Goal: Information Seeking & Learning: Learn about a topic

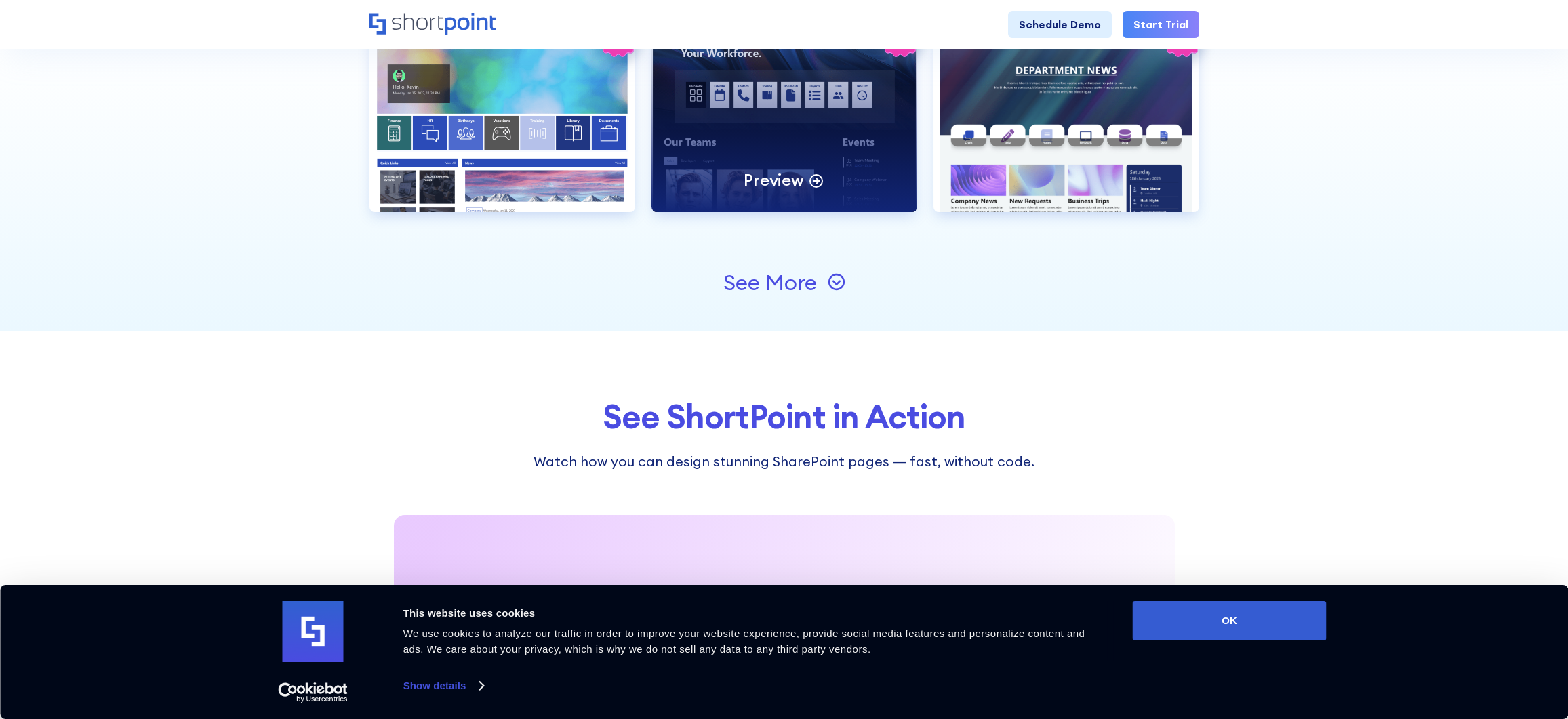
scroll to position [1671, 0]
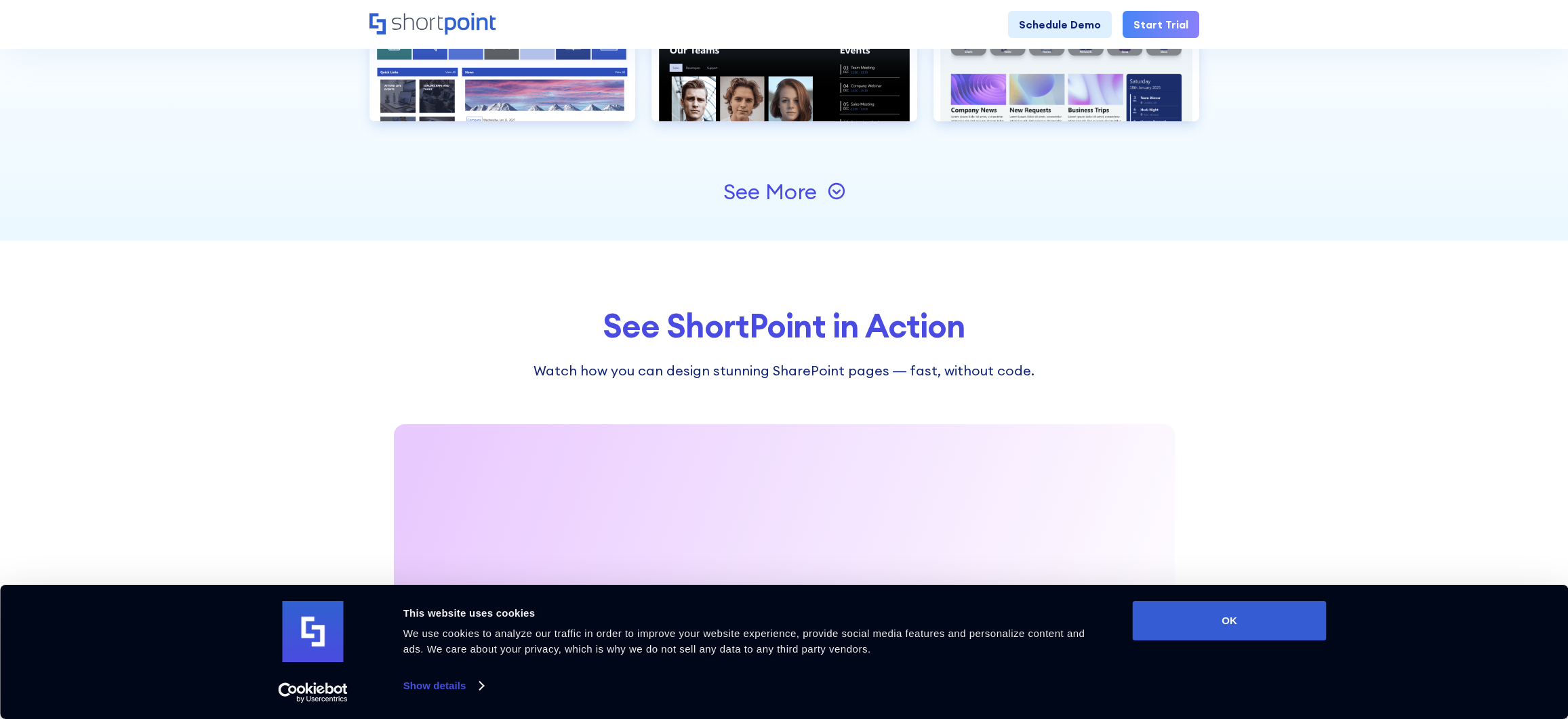
click at [805, 197] on div "See More" at bounding box center [770, 192] width 93 height 22
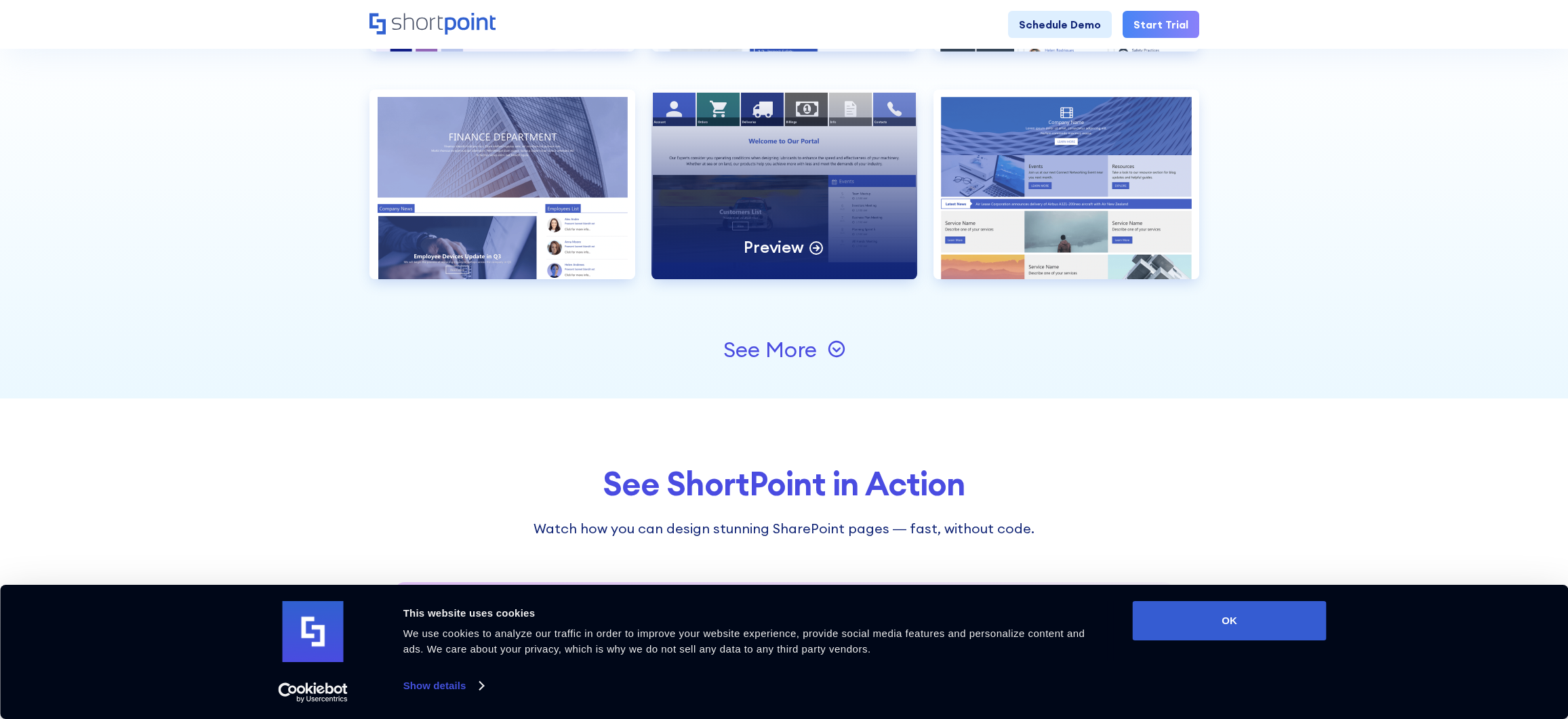
scroll to position [1839, 0]
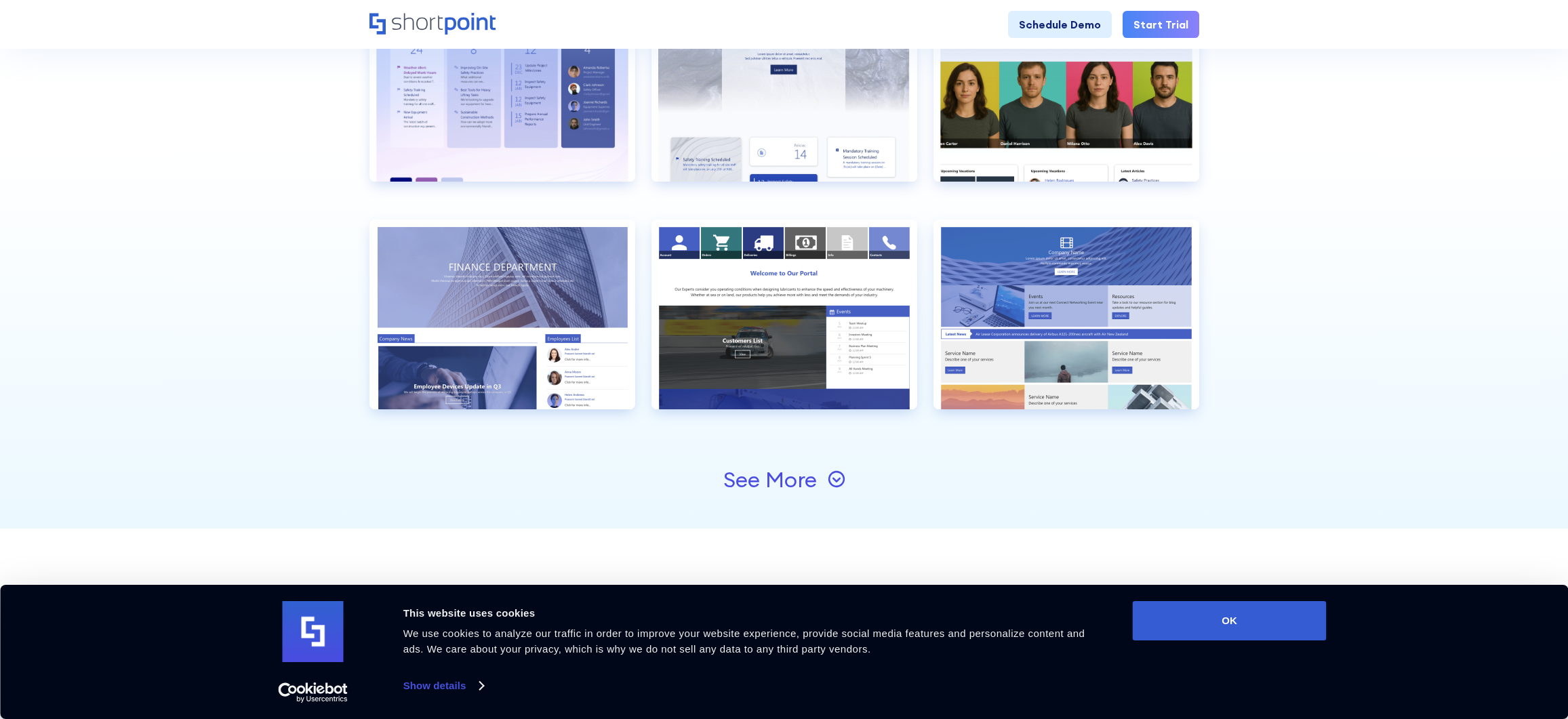
click at [796, 487] on div "See More" at bounding box center [770, 480] width 93 height 22
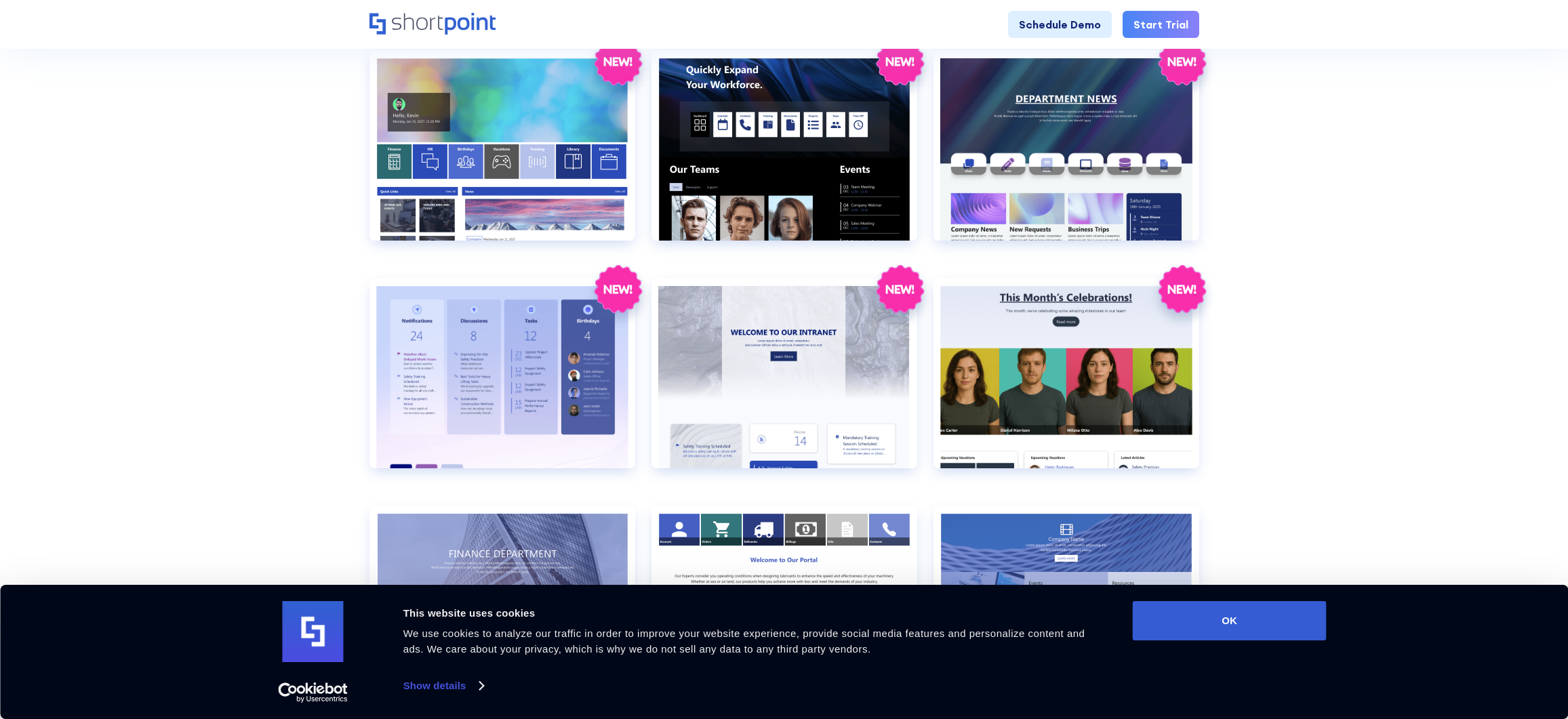
scroll to position [1542, 0]
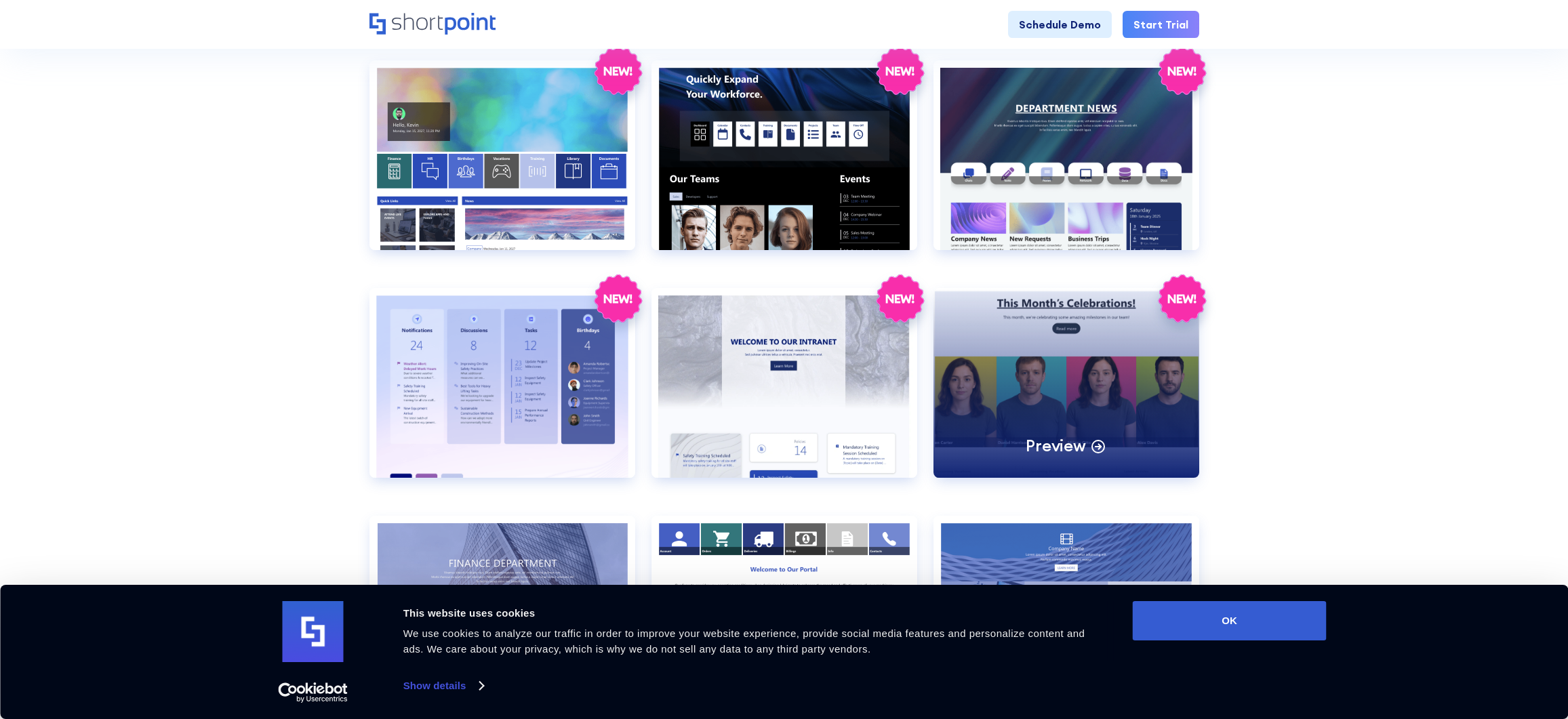
click at [1014, 378] on div "Preview" at bounding box center [1066, 382] width 266 height 189
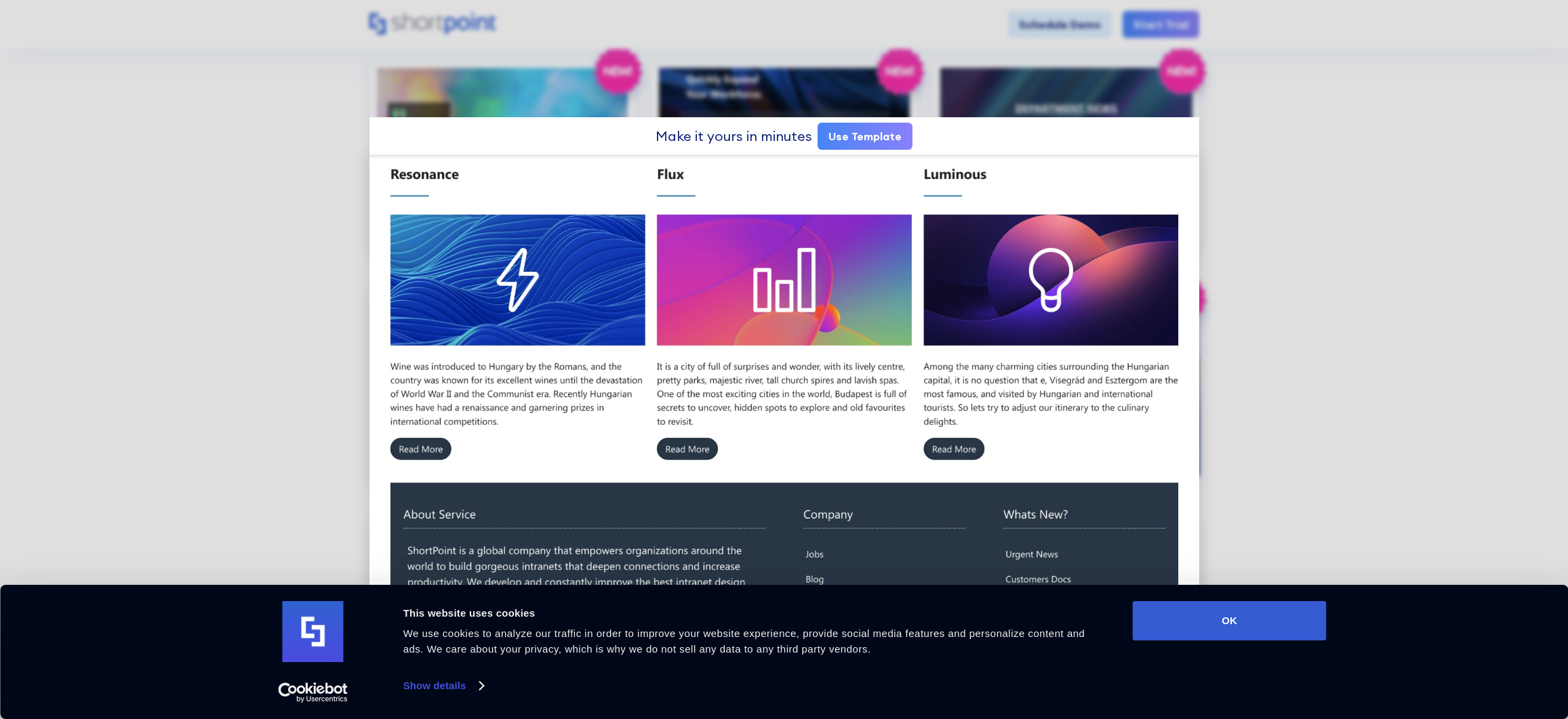
scroll to position [974, 0]
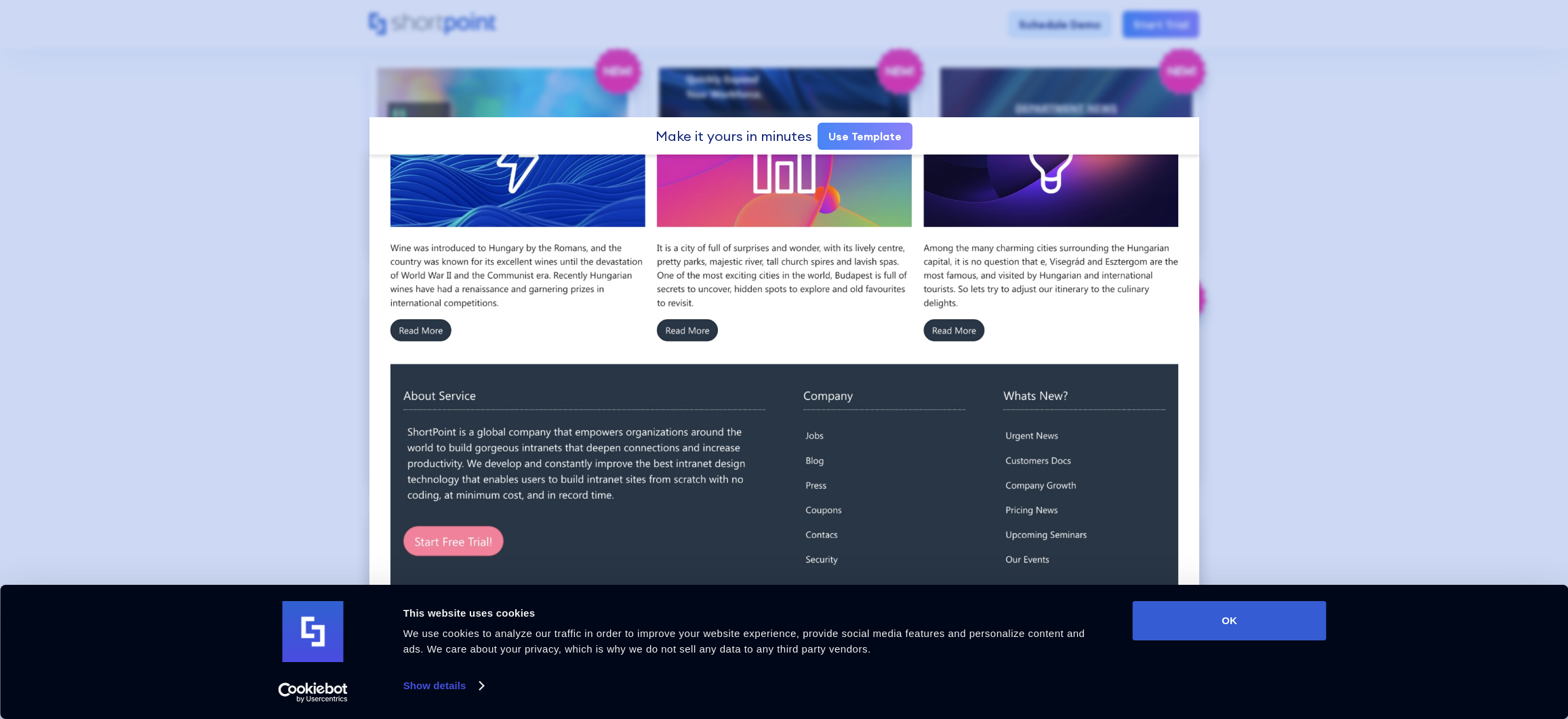
click at [303, 216] on div at bounding box center [784, 359] width 1568 height 719
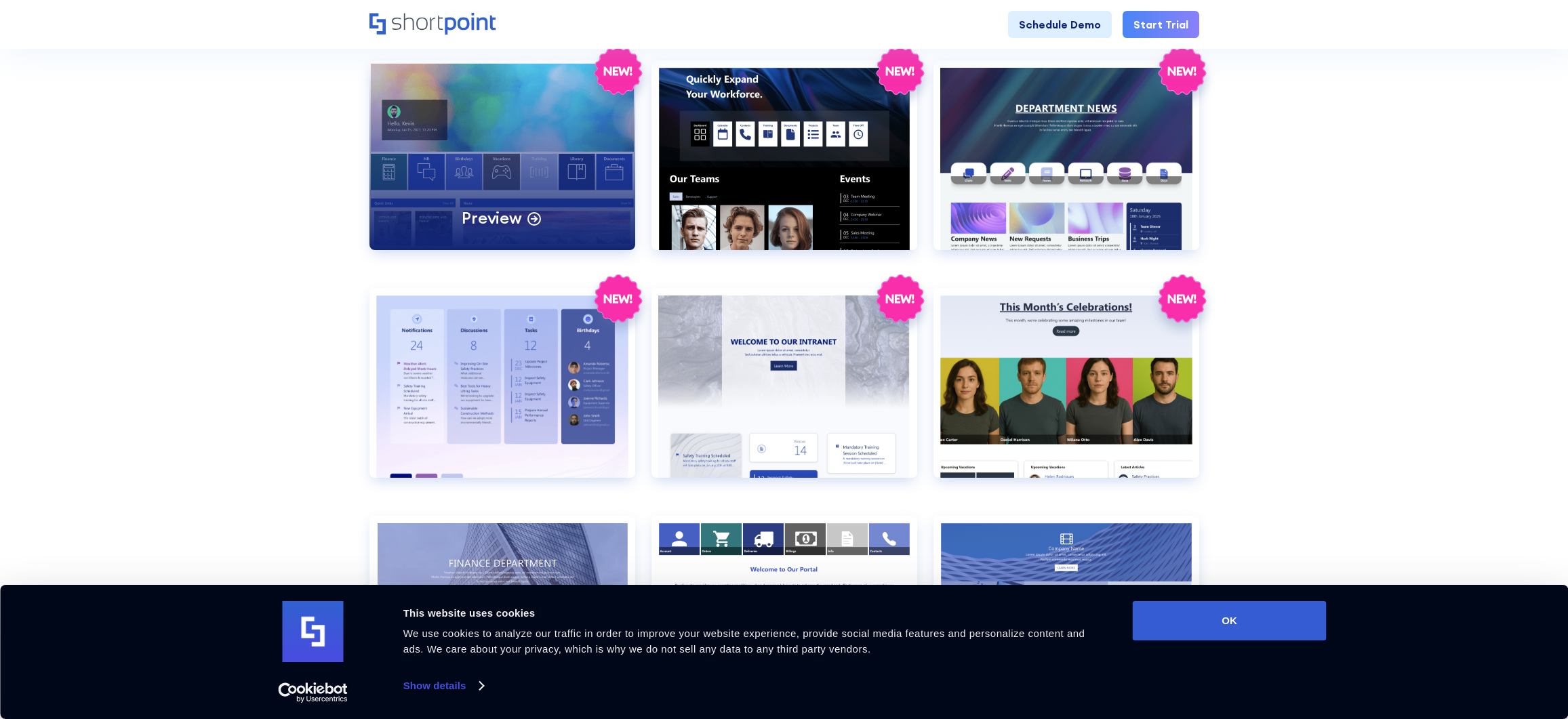
click at [466, 143] on div "Preview" at bounding box center [502, 155] width 266 height 189
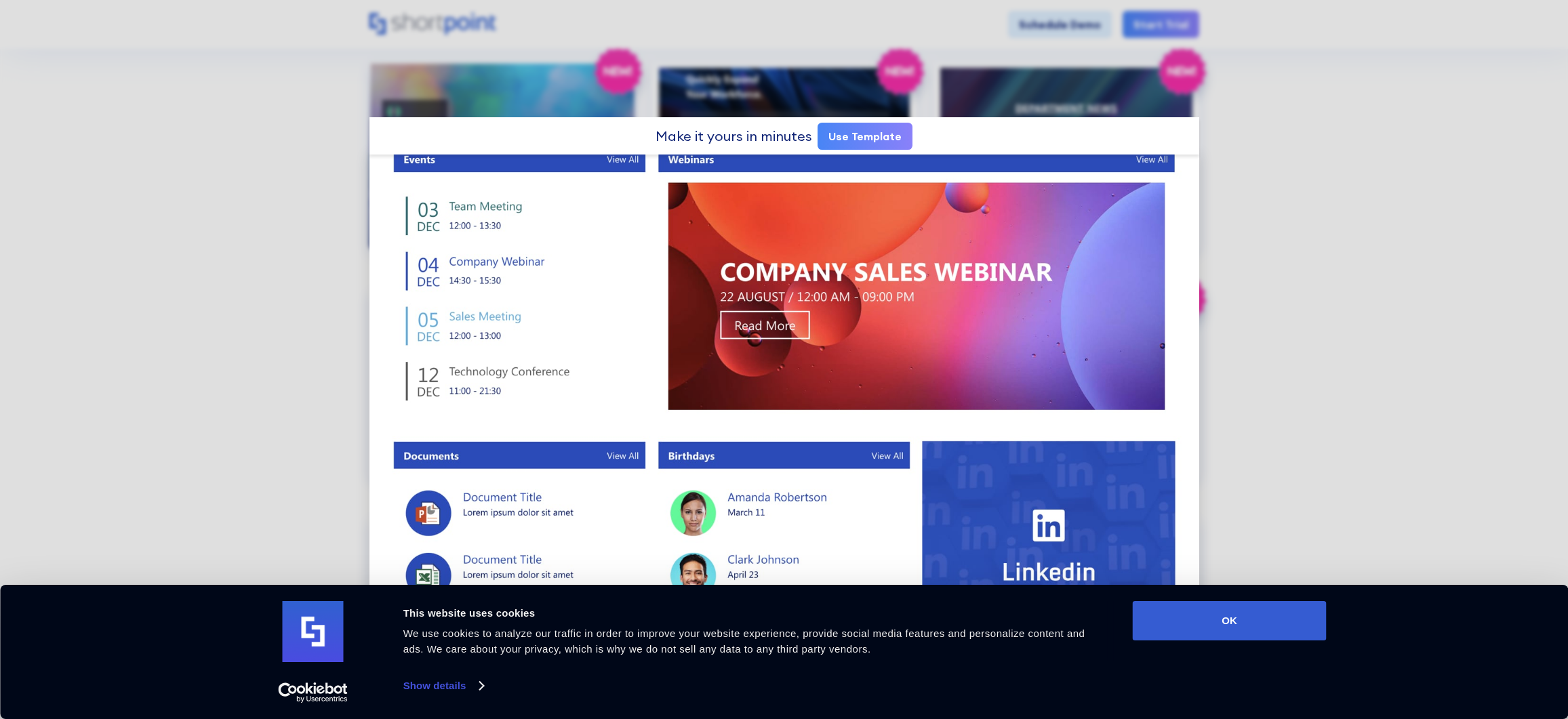
scroll to position [759, 0]
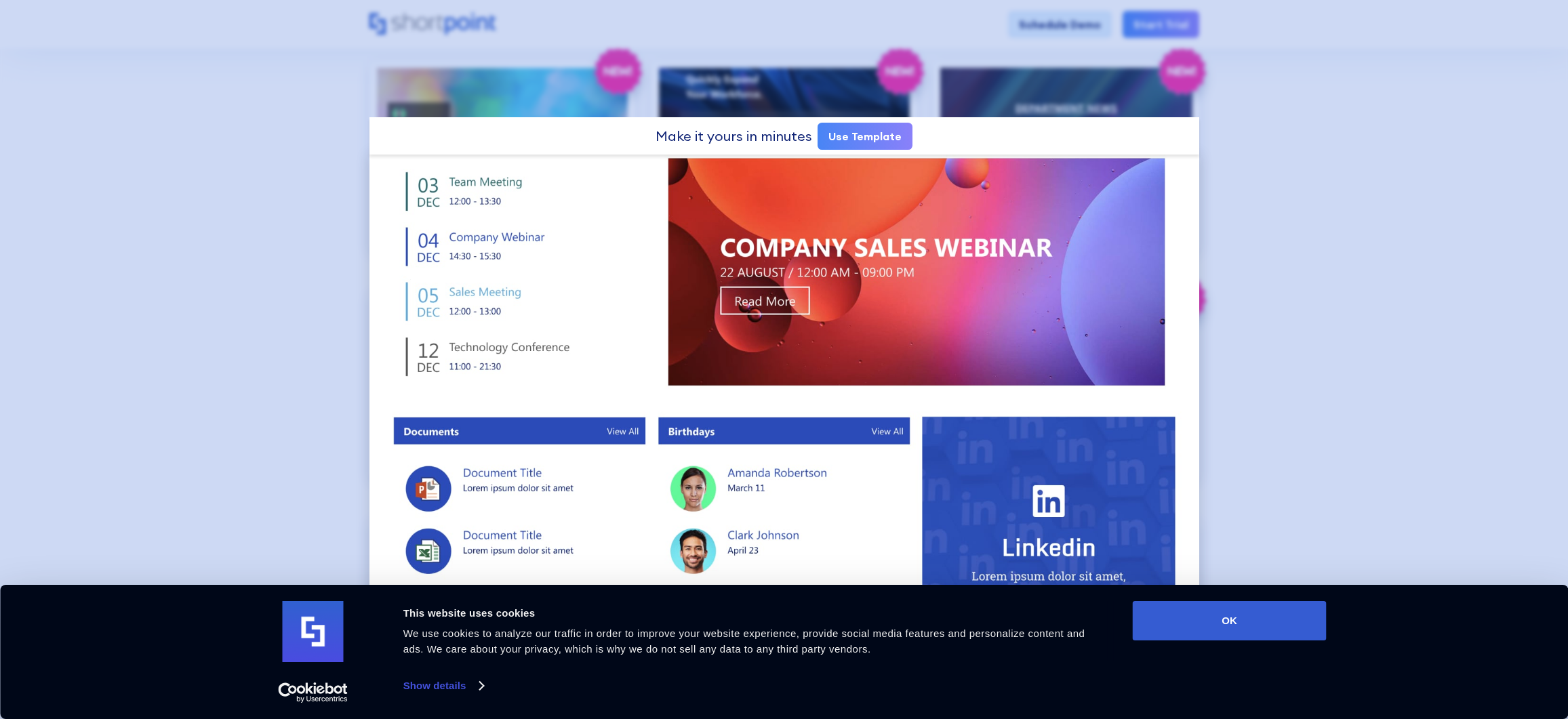
click at [321, 352] on div at bounding box center [784, 359] width 1568 height 719
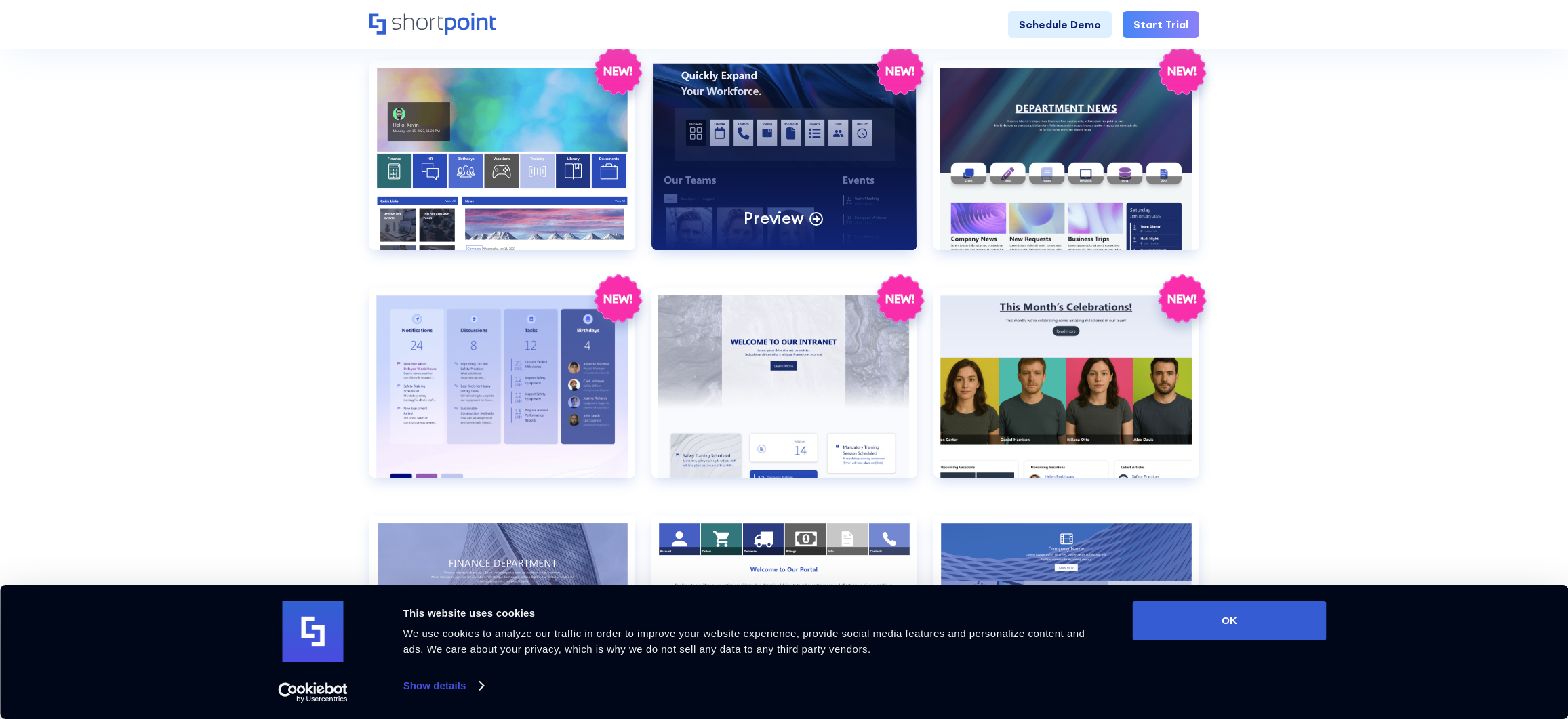
click at [827, 191] on div "Preview" at bounding box center [784, 155] width 266 height 189
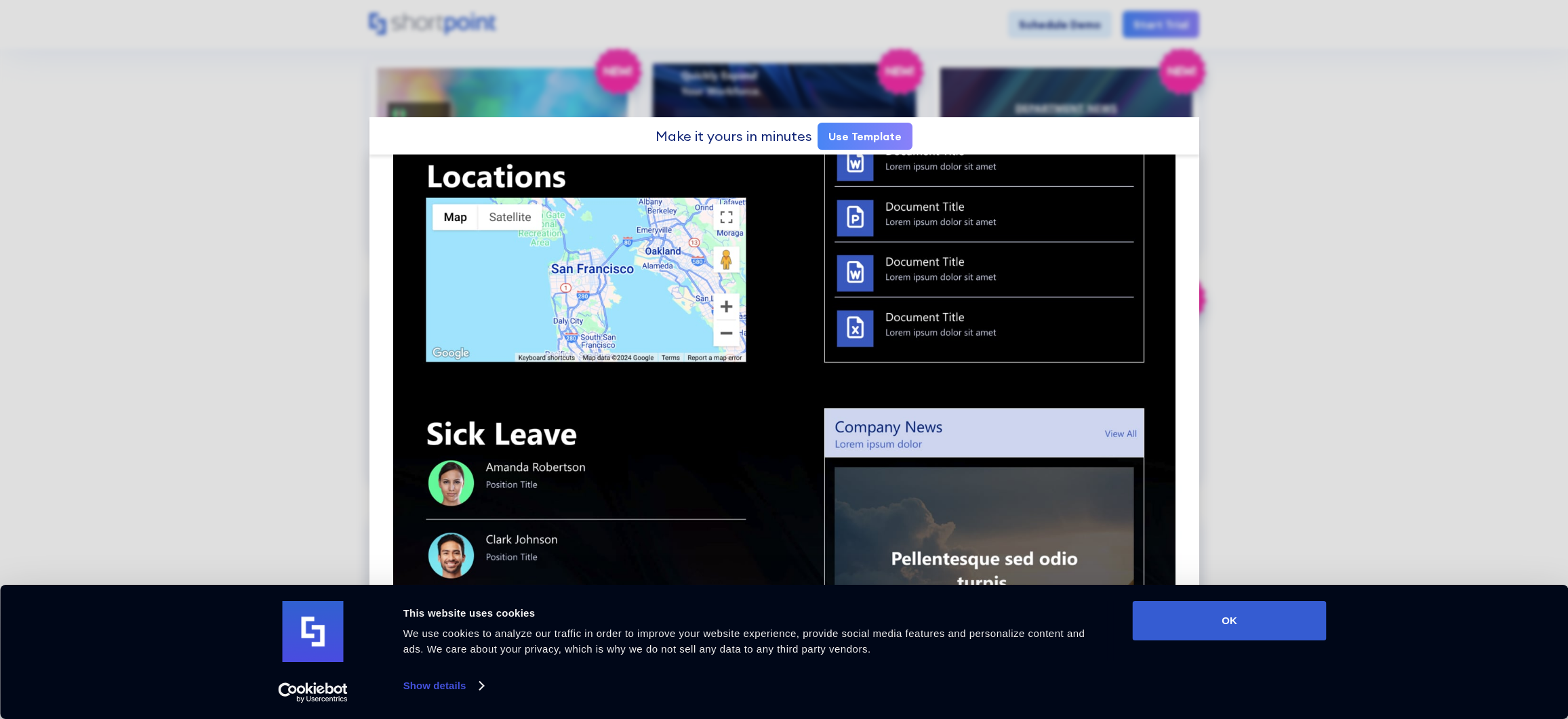
scroll to position [1040, 0]
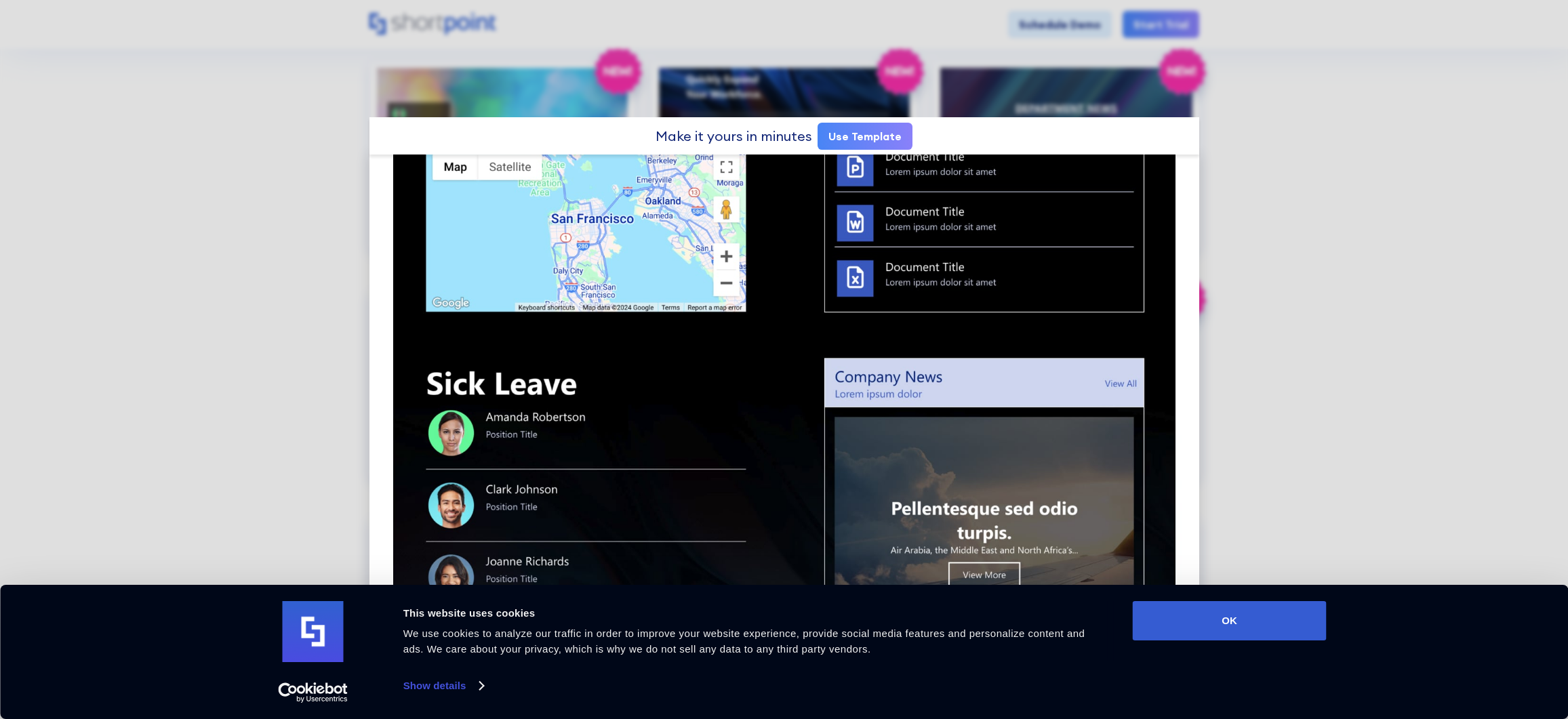
click at [185, 126] on div at bounding box center [784, 359] width 1568 height 719
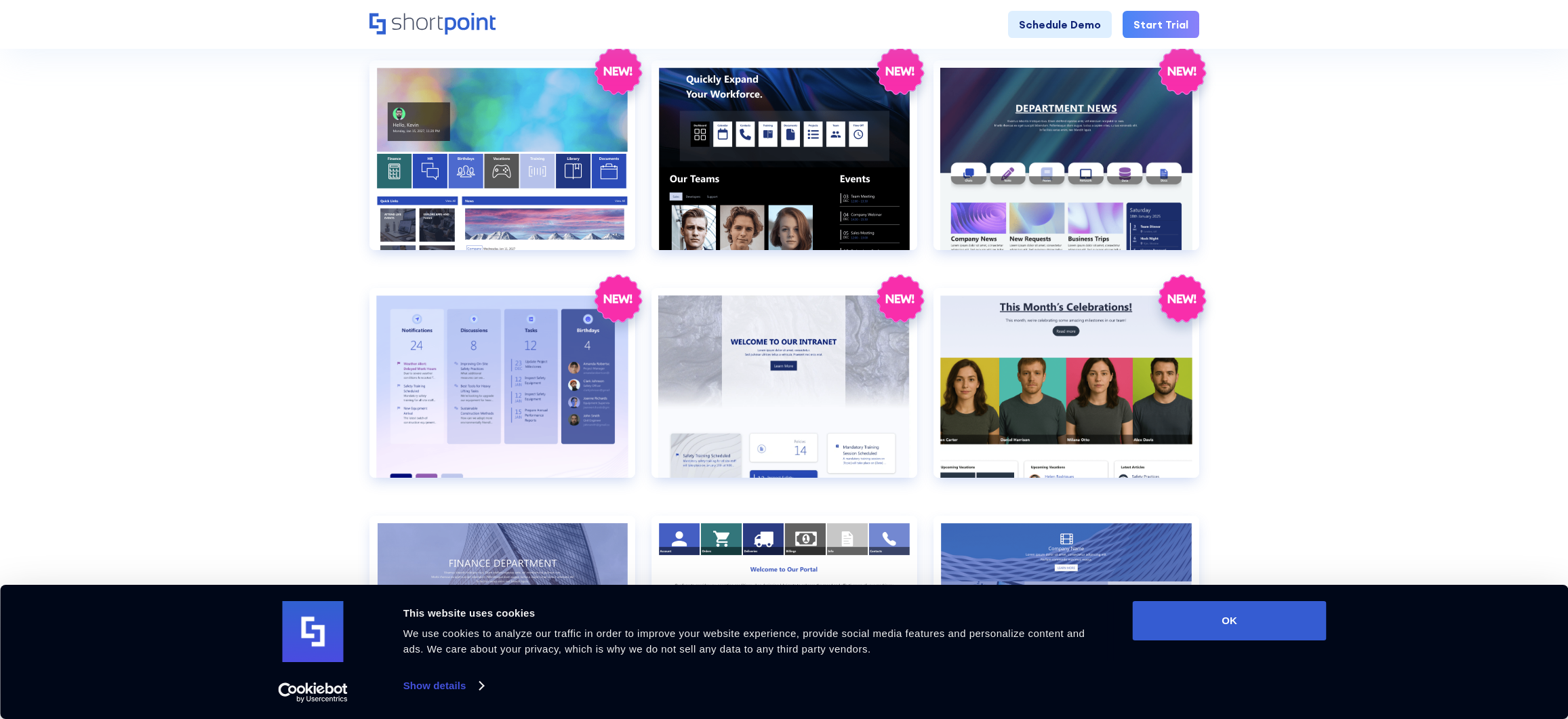
click at [188, 133] on section "Browse by: All Pages Transport Corporate Modern HR Others Social Travel Retail …" at bounding box center [784, 89] width 1568 height 2381
